Goal: Task Accomplishment & Management: Use online tool/utility

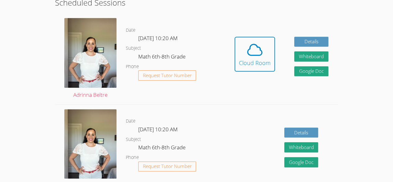
scroll to position [125, 0]
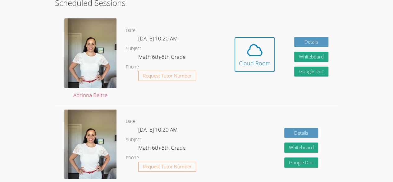
drag, startPoint x: 253, startPoint y: 57, endPoint x: 233, endPoint y: 61, distance: 20.2
click at [233, 61] on div "Hidden Cloud Room Details Whiteboard Hidden Google Doc" at bounding box center [281, 59] width 113 height 90
click at [241, 60] on div "Cloud Room" at bounding box center [255, 63] width 32 height 9
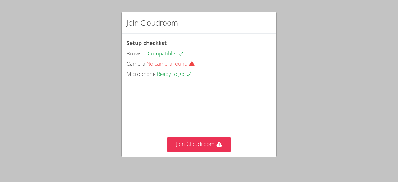
drag, startPoint x: 186, startPoint y: 140, endPoint x: 167, endPoint y: 120, distance: 27.9
click at [167, 120] on video at bounding box center [172, 107] width 93 height 47
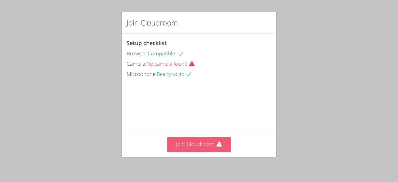
click at [184, 146] on button "Join Cloudroom" at bounding box center [199, 144] width 64 height 15
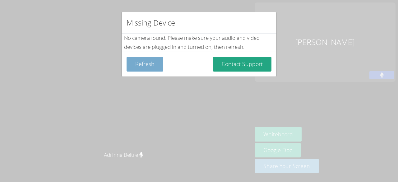
click at [150, 63] on button "Refresh" at bounding box center [144, 64] width 37 height 15
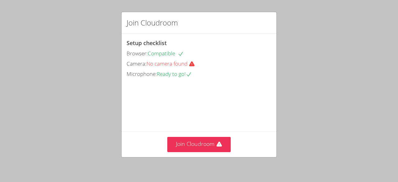
click at [161, 67] on div "Camera: No camera found" at bounding box center [198, 63] width 145 height 9
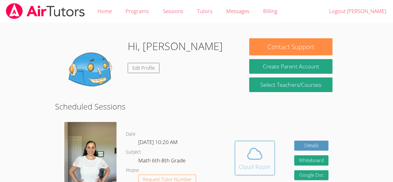
click at [255, 163] on div "Cloud Room" at bounding box center [255, 166] width 32 height 9
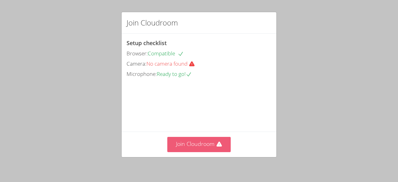
click at [180, 143] on button "Join Cloudroom" at bounding box center [199, 144] width 64 height 15
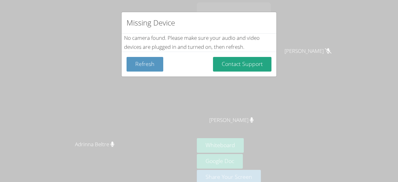
click at [25, 43] on div "Missing Device No camera found . Please make sure your audio and video devices …" at bounding box center [199, 91] width 398 height 182
click at [150, 63] on button "Refresh" at bounding box center [144, 64] width 37 height 15
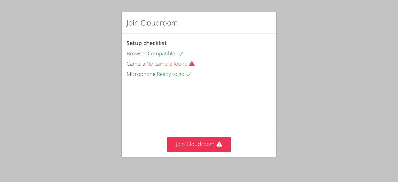
drag, startPoint x: 0, startPoint y: 0, endPoint x: 99, endPoint y: 77, distance: 125.1
click at [99, 77] on div "Join Cloudroom Setup checklist Browser: Compatible Camera: No camera found Micr…" at bounding box center [199, 91] width 398 height 182
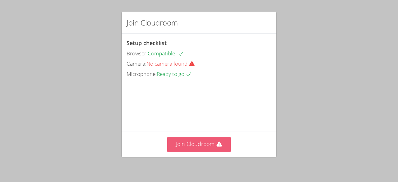
click at [181, 144] on button "Join Cloudroom" at bounding box center [199, 144] width 64 height 15
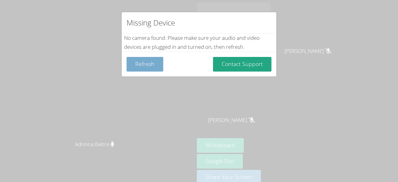
click at [145, 66] on button "Refresh" at bounding box center [144, 64] width 37 height 15
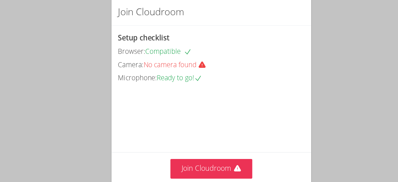
click at [165, 62] on span "No camera found" at bounding box center [172, 63] width 53 height 7
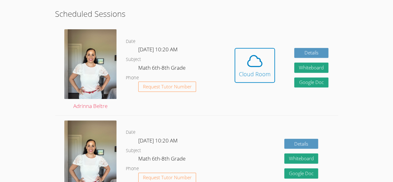
scroll to position [114, 0]
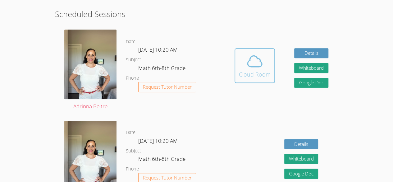
click at [253, 68] on icon at bounding box center [254, 60] width 17 height 17
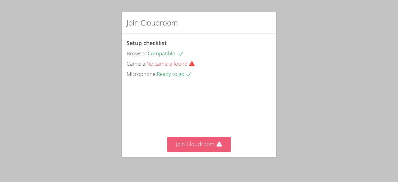
click at [194, 149] on button "Join Cloudroom" at bounding box center [199, 144] width 64 height 15
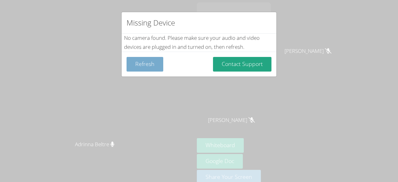
click at [142, 62] on button "Refresh" at bounding box center [144, 64] width 37 height 15
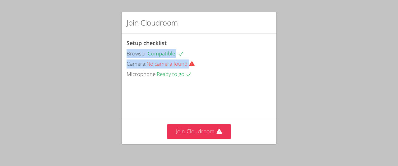
drag, startPoint x: 33, startPoint y: 73, endPoint x: 33, endPoint y: 57, distance: 16.2
click at [33, 57] on div "Join Cloudroom Setup checklist Browser: Compatible Camera: No camera found Micr…" at bounding box center [199, 83] width 398 height 166
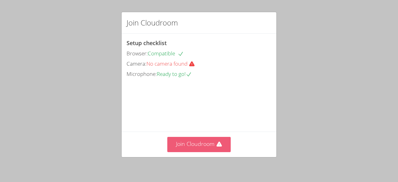
click at [198, 142] on button "Join Cloudroom" at bounding box center [199, 144] width 64 height 15
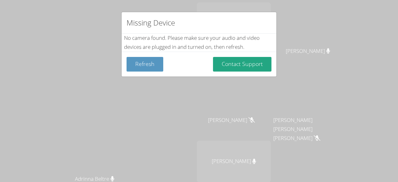
click at [254, 169] on div "Missing Device No camera found . Please make sure your audio and video devices …" at bounding box center [199, 91] width 398 height 182
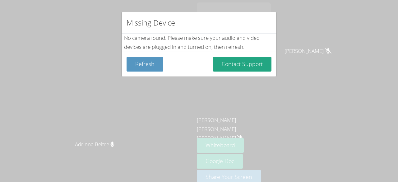
click at [262, 145] on div "Missing Device No camera found . Please make sure your audio and video devices …" at bounding box center [199, 91] width 398 height 182
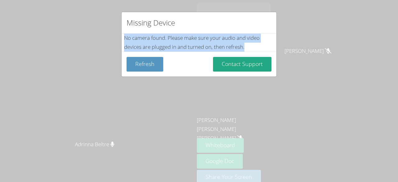
click at [262, 145] on div "Missing Device No camera found . Please make sure your audio and video devices …" at bounding box center [199, 91] width 398 height 182
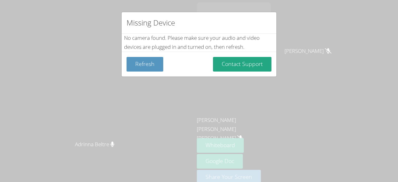
click at [207, 115] on div "Missing Device No camera found . Please make sure your audio and video devices …" at bounding box center [199, 91] width 398 height 182
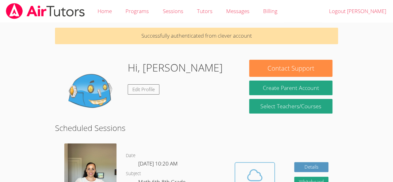
click at [254, 168] on icon at bounding box center [254, 174] width 17 height 17
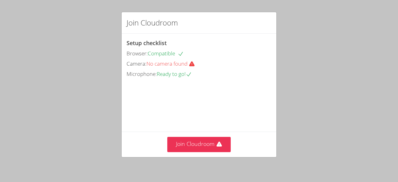
click at [41, 60] on div "Join Cloudroom Setup checklist Browser: Compatible Camera: No camera found Micr…" at bounding box center [199, 91] width 398 height 182
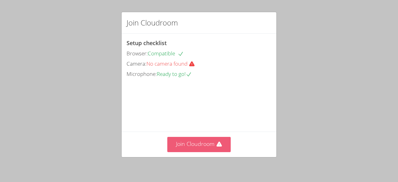
click at [183, 142] on button "Join Cloudroom" at bounding box center [199, 144] width 64 height 15
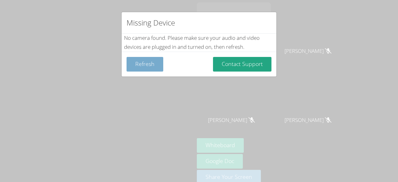
click at [139, 64] on button "Refresh" at bounding box center [144, 64] width 37 height 15
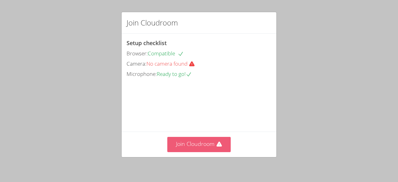
click at [189, 143] on button "Join Cloudroom" at bounding box center [199, 144] width 64 height 15
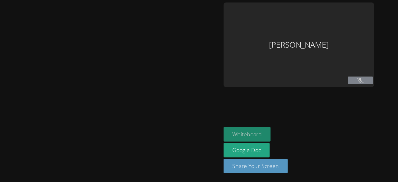
click at [248, 131] on button "Whiteboard" at bounding box center [246, 134] width 47 height 15
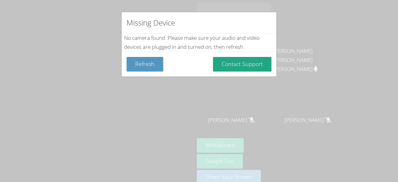
drag, startPoint x: 173, startPoint y: 85, endPoint x: 121, endPoint y: 132, distance: 70.2
click at [121, 132] on div "Missing Device No camera found . Please make sure your audio and video devices …" at bounding box center [199, 91] width 398 height 182
click at [143, 62] on button "Refresh" at bounding box center [144, 64] width 37 height 15
